Goal: Task Accomplishment & Management: Use online tool/utility

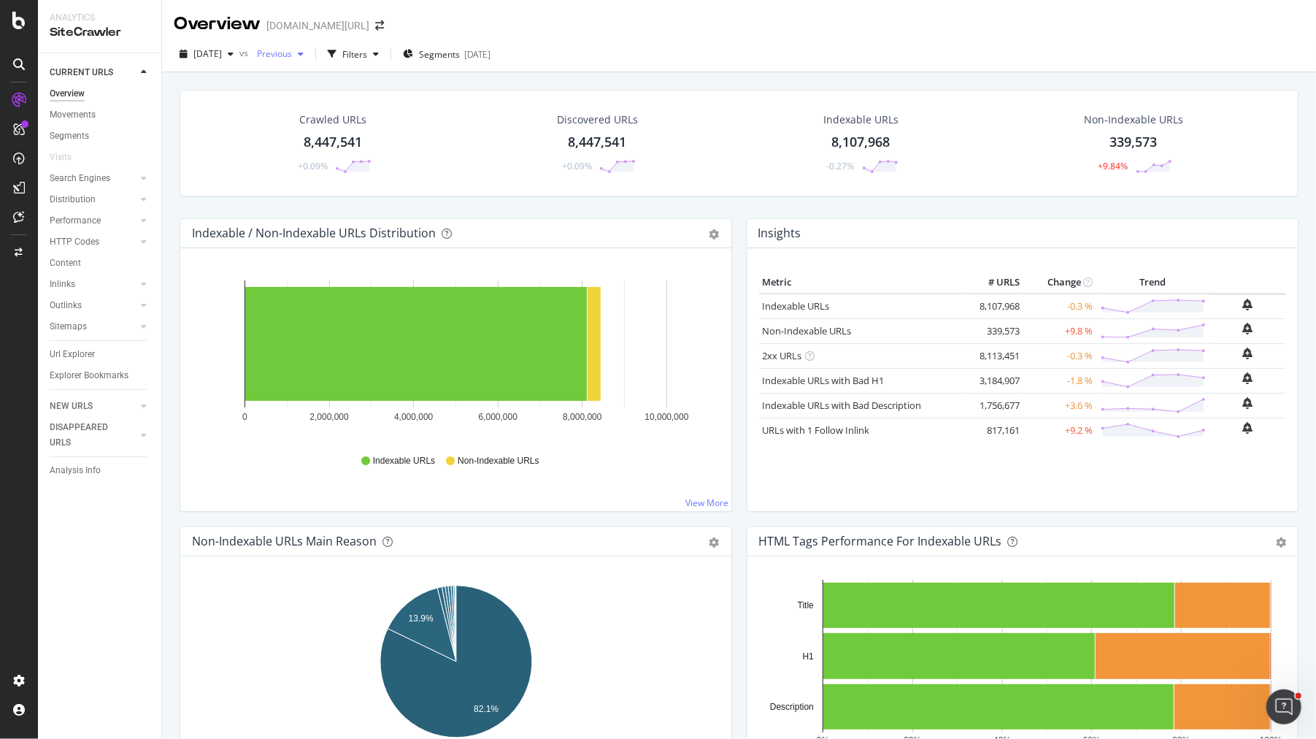
click at [310, 59] on div "Previous" at bounding box center [280, 54] width 58 height 22
click at [367, 58] on div "Filters" at bounding box center [354, 54] width 25 height 12
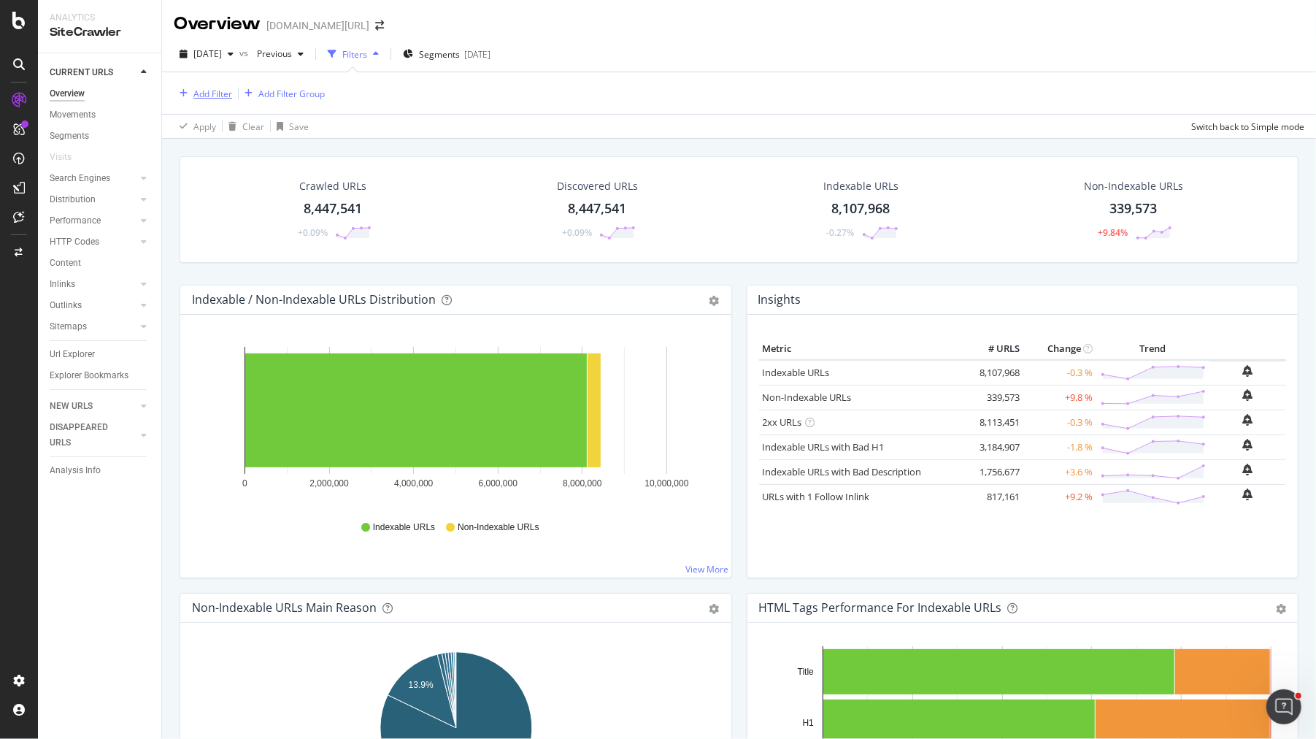
click at [217, 88] on div "Add Filter" at bounding box center [212, 94] width 39 height 12
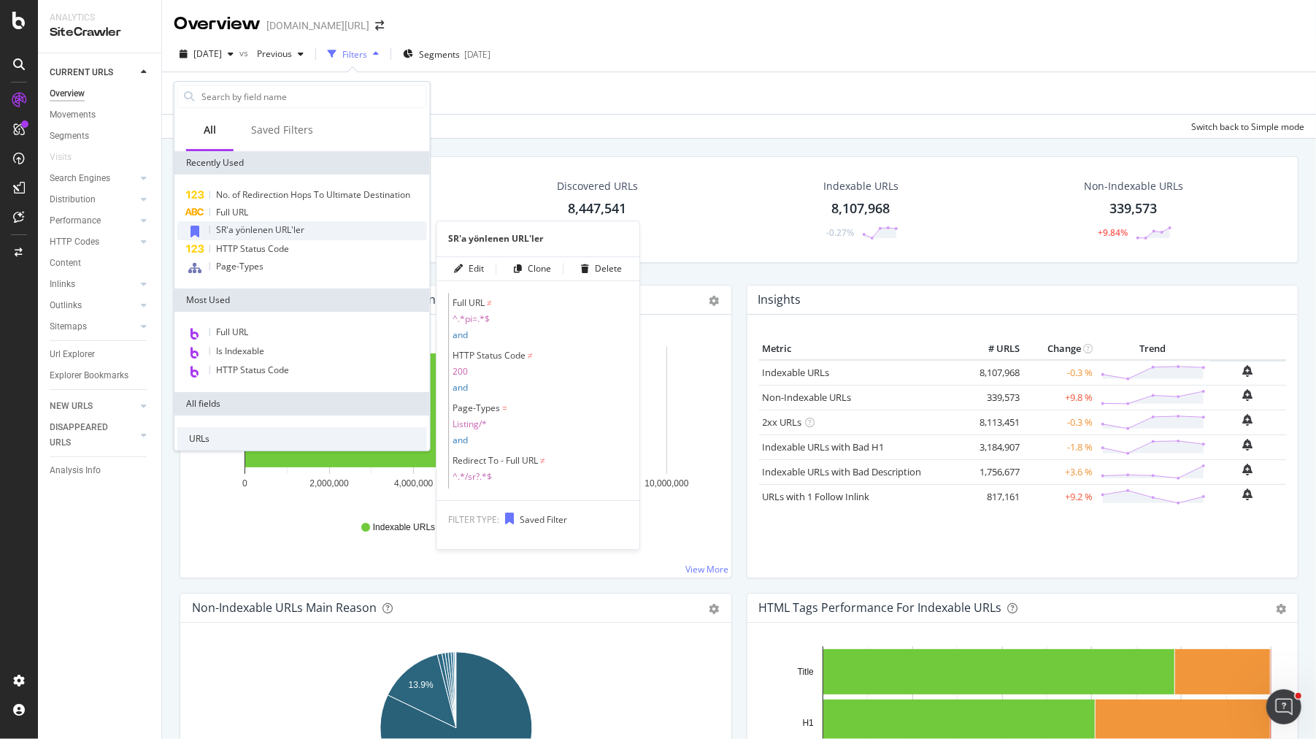
click at [263, 228] on span "SR'a yönlenen URL'ler" at bounding box center [260, 229] width 88 height 12
